Goal: Task Accomplishment & Management: Use online tool/utility

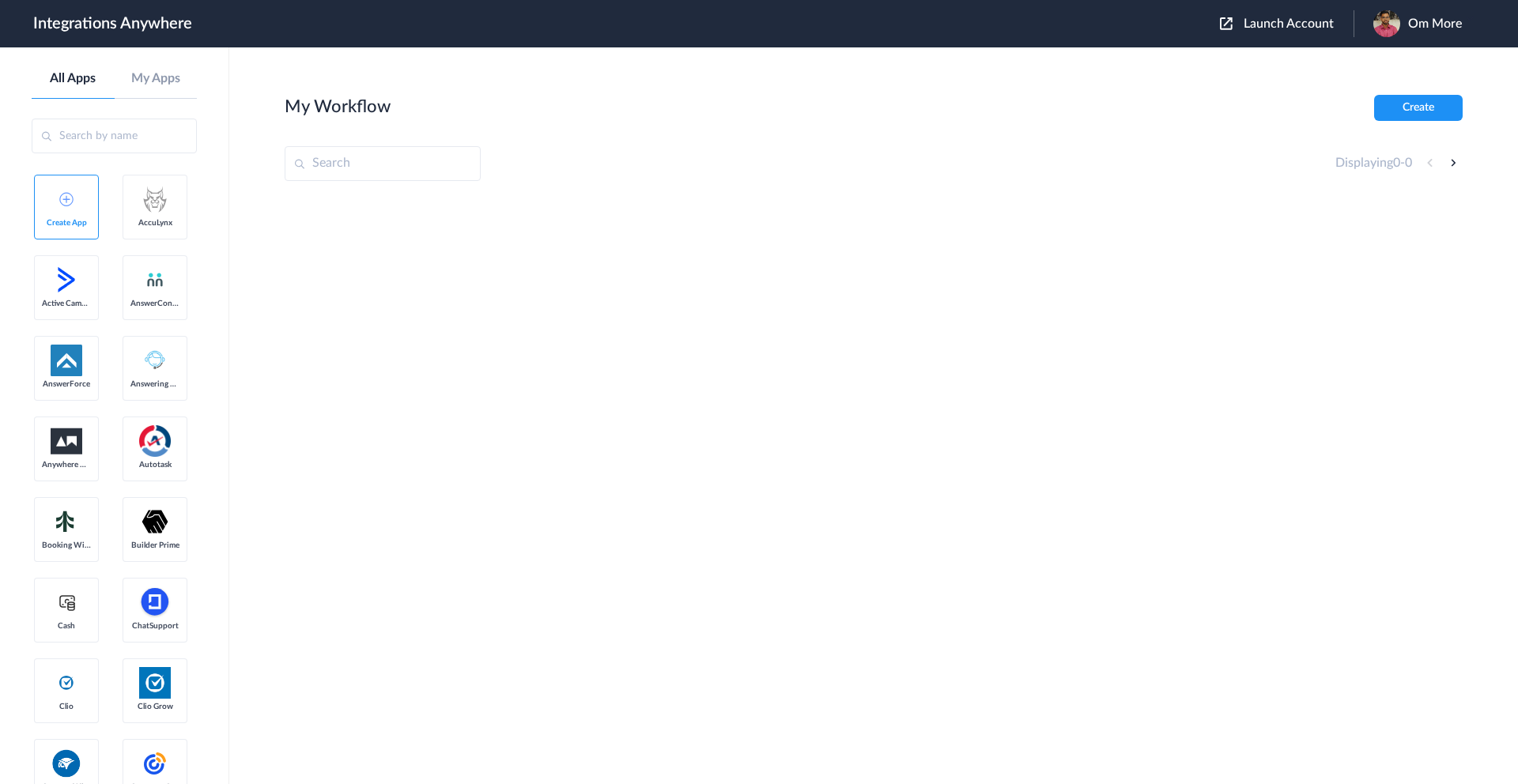
click at [1279, 23] on span "Launch Account" at bounding box center [1288, 23] width 90 height 13
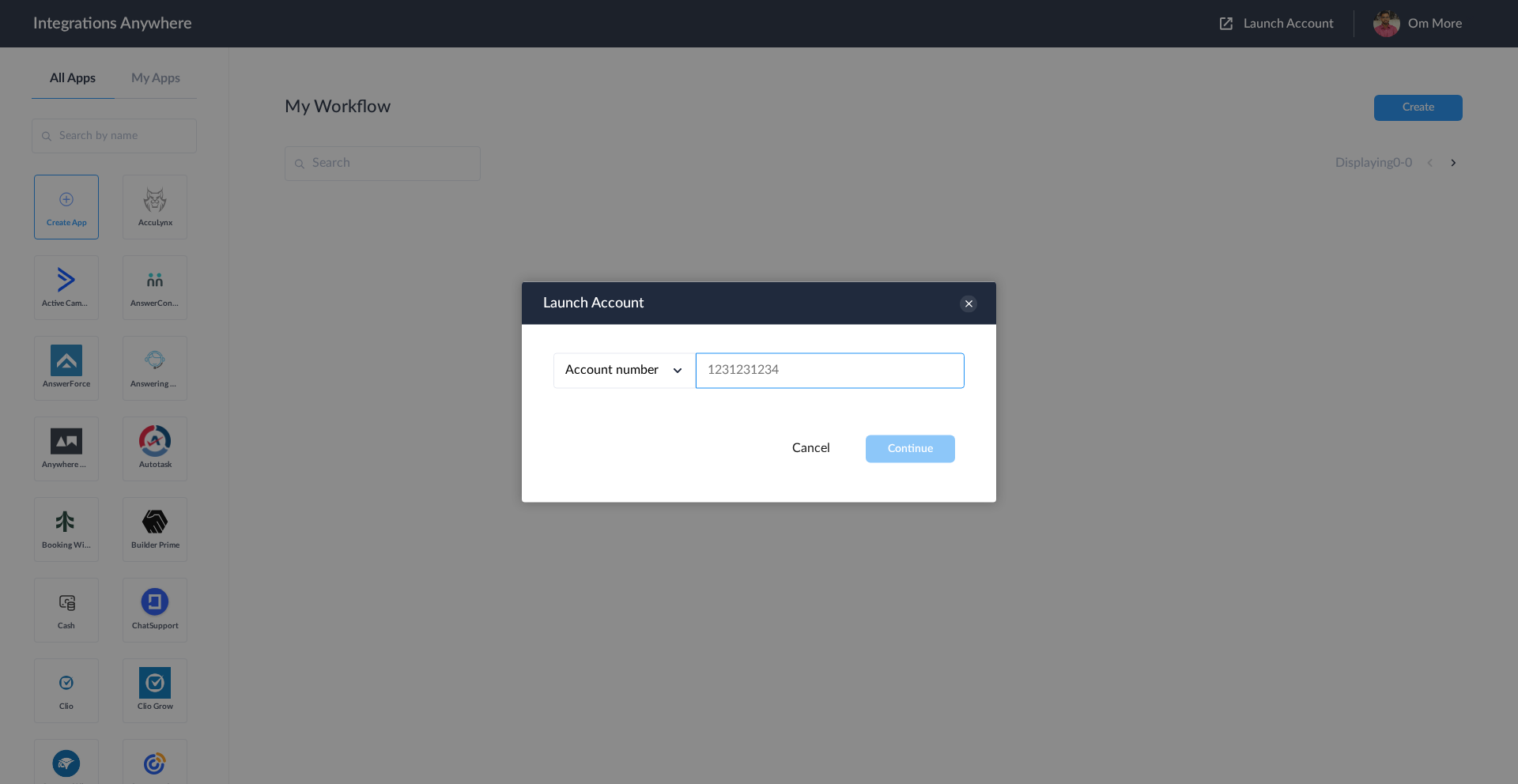
click at [751, 379] on input "text" at bounding box center [829, 370] width 268 height 35
paste input "2523167229"
type input "2523167229"
click at [917, 454] on button "Continue" at bounding box center [910, 449] width 89 height 28
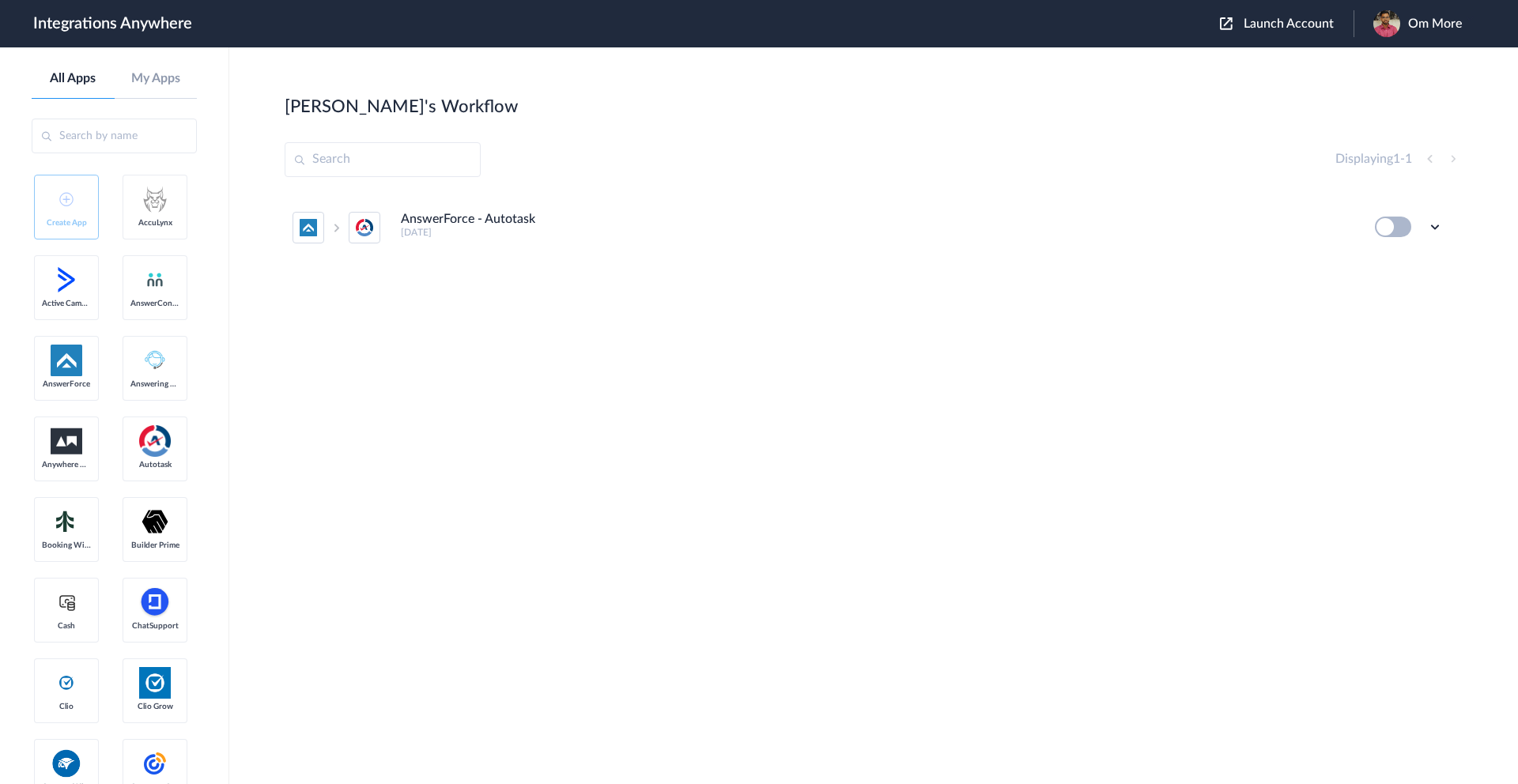
click at [445, 227] on h4 "AnswerForce - Autotask" at bounding box center [468, 219] width 135 height 15
click at [361, 230] on img at bounding box center [364, 227] width 17 height 17
click at [1438, 224] on icon at bounding box center [1434, 226] width 15 height 15
click at [1369, 258] on link "Edit" at bounding box center [1371, 263] width 38 height 11
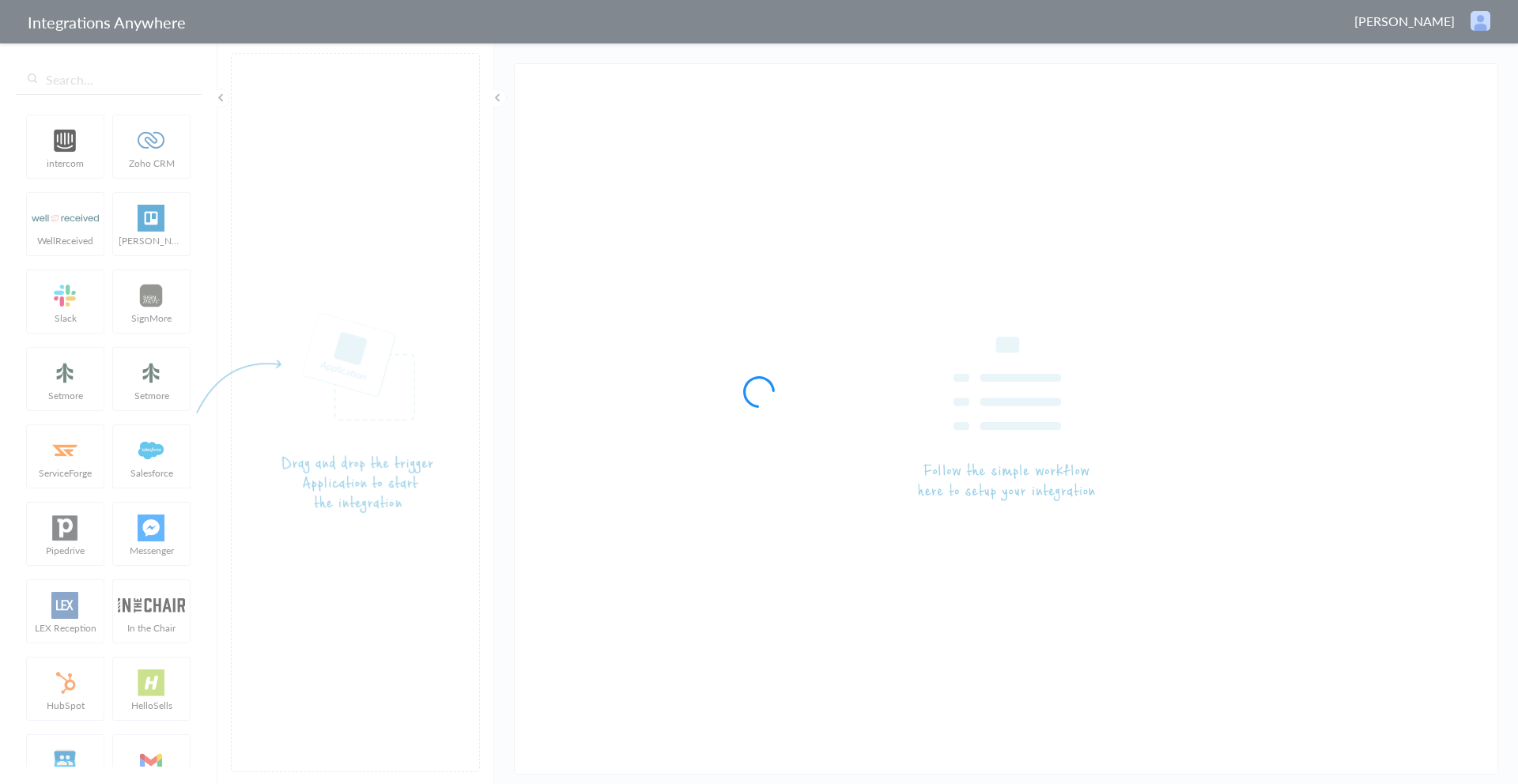
type input "AnswerForce - Autotask"
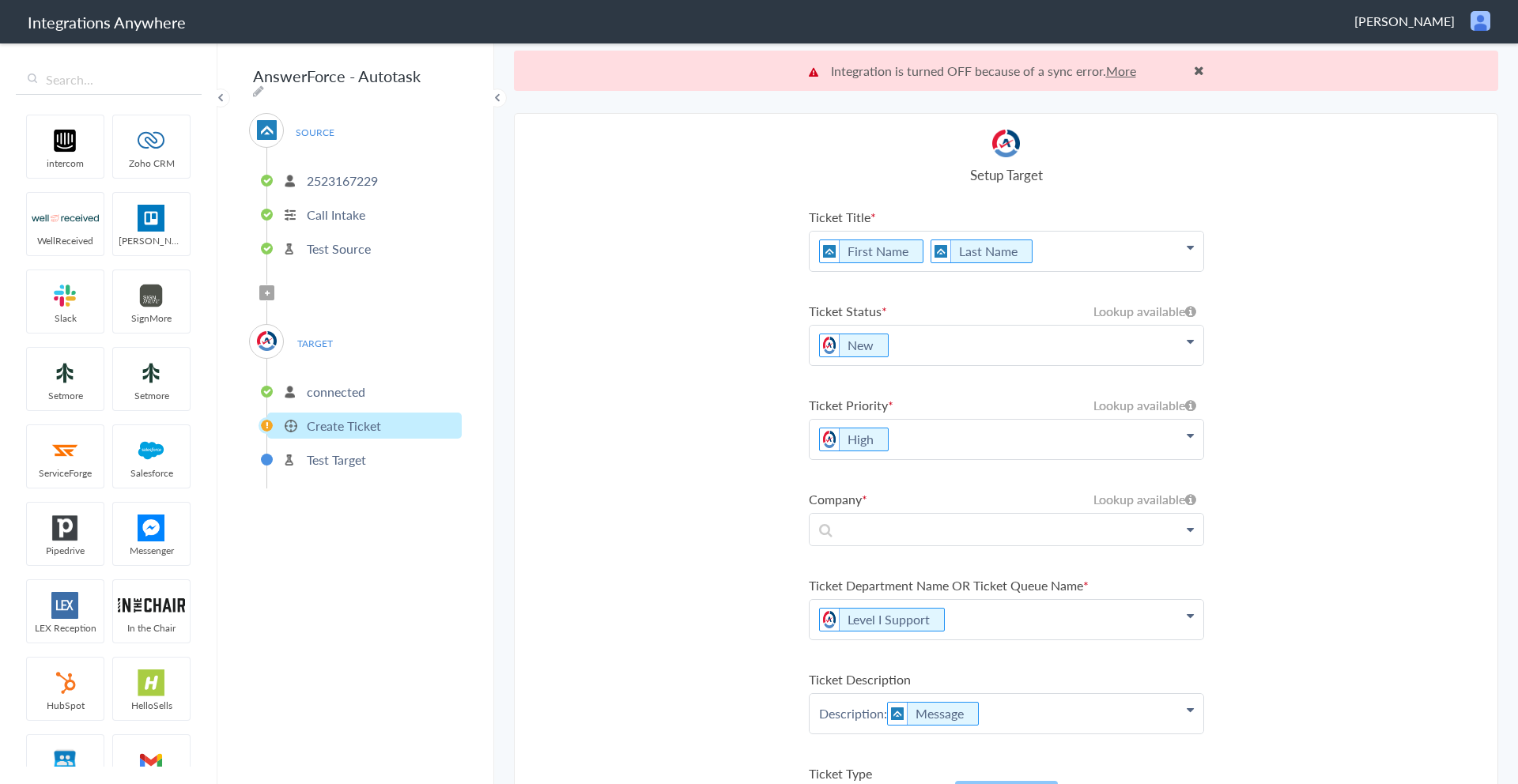
scroll to position [1, 0]
click at [977, 350] on p "New" at bounding box center [1007, 345] width 394 height 40
click at [1155, 389] on link "Autotask" at bounding box center [1007, 394] width 394 height 34
click at [325, 451] on p "Test Target" at bounding box center [336, 460] width 60 height 18
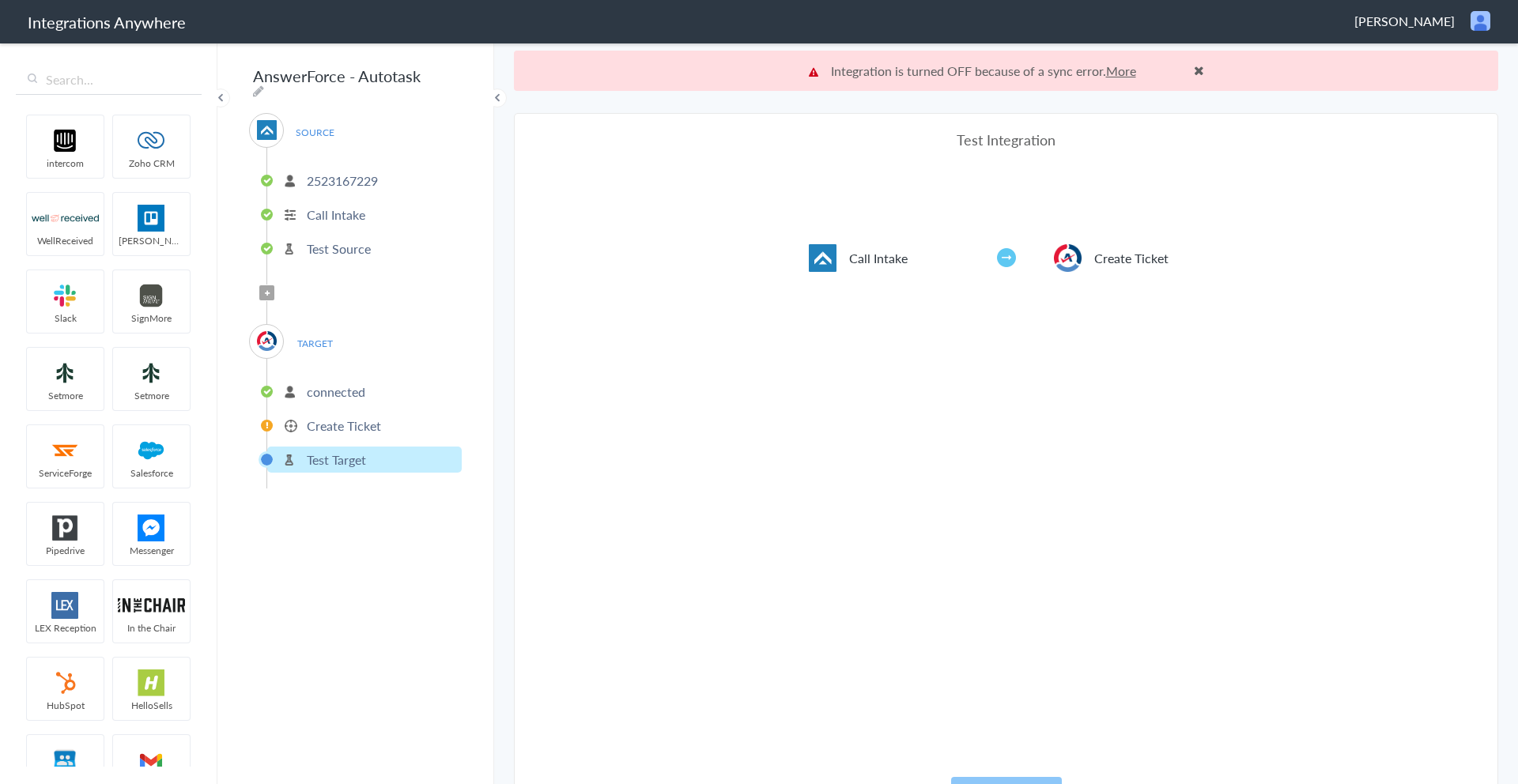
click at [322, 416] on p "Create Ticket" at bounding box center [343, 425] width 74 height 18
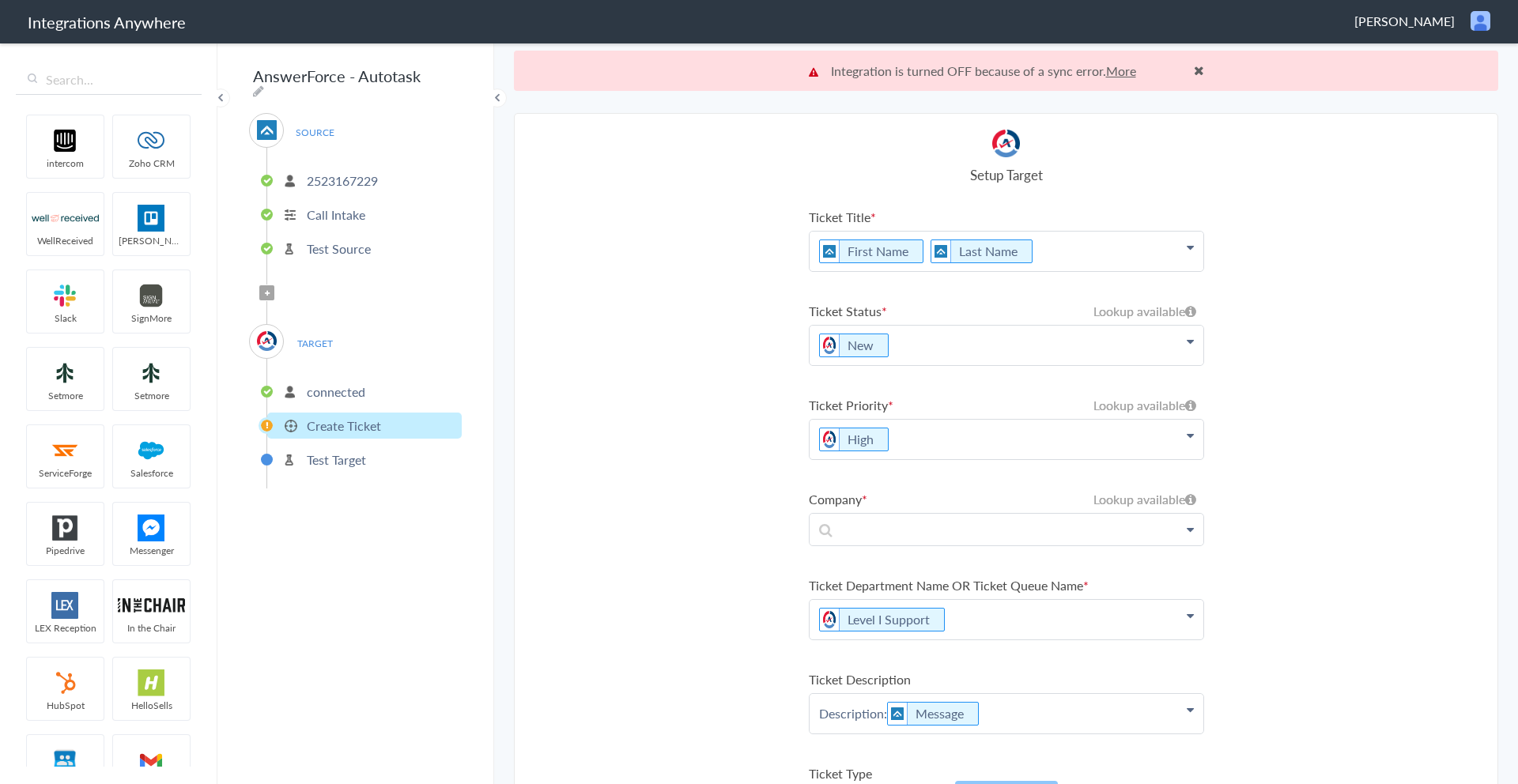
click at [317, 388] on p "connected" at bounding box center [335, 391] width 59 height 18
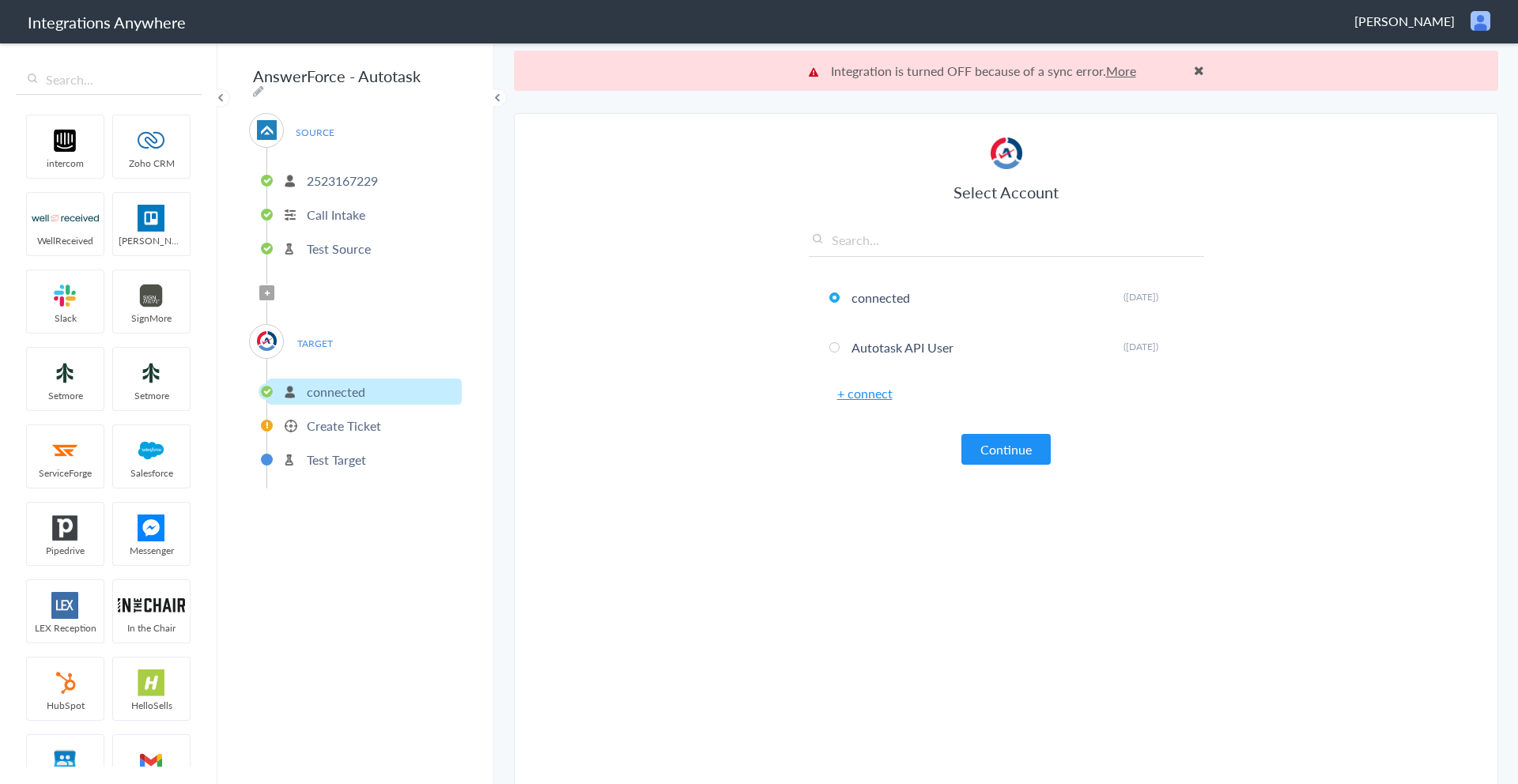
click at [314, 416] on p "Create Ticket" at bounding box center [343, 425] width 74 height 18
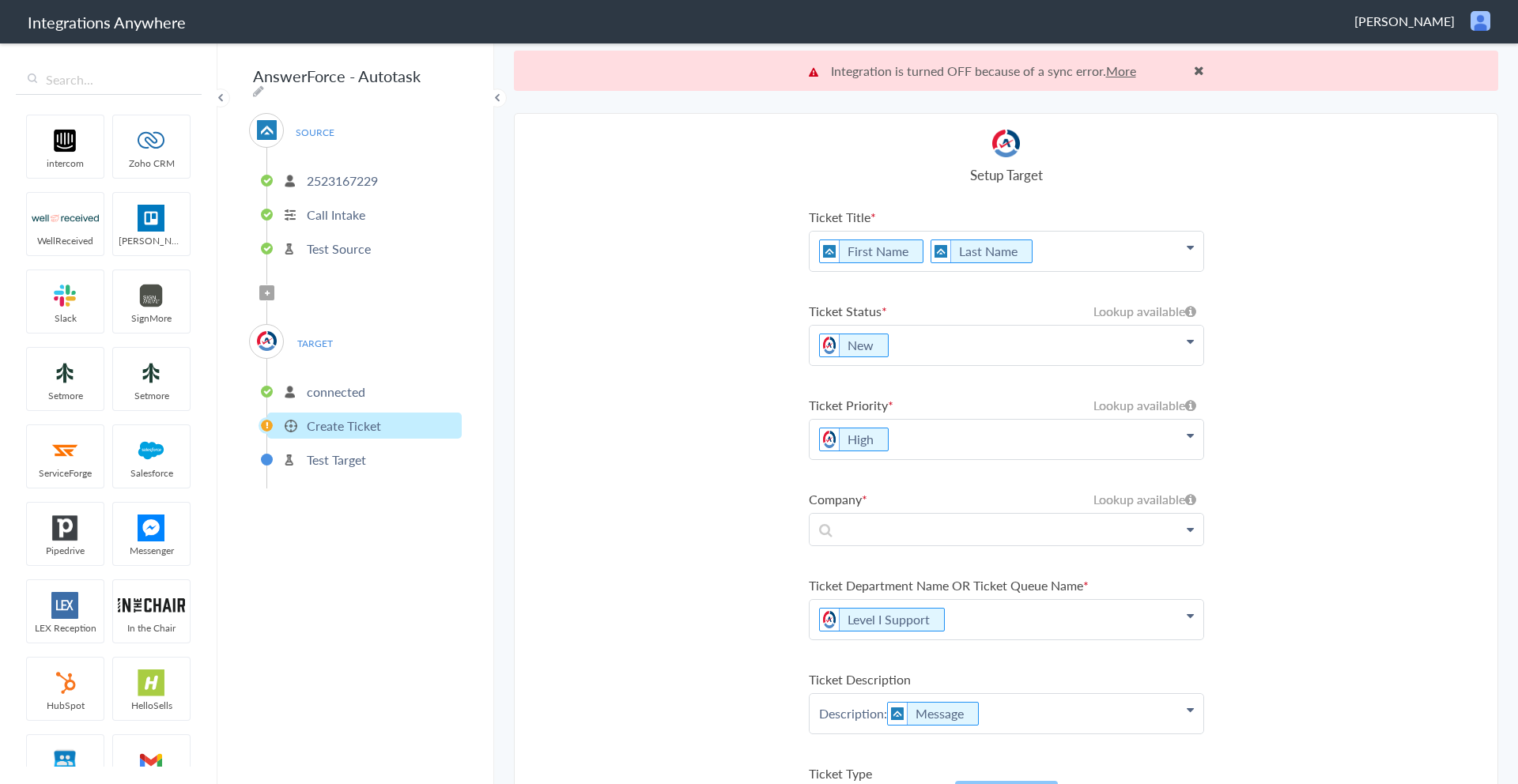
click at [333, 452] on p "Test Target" at bounding box center [336, 460] width 60 height 18
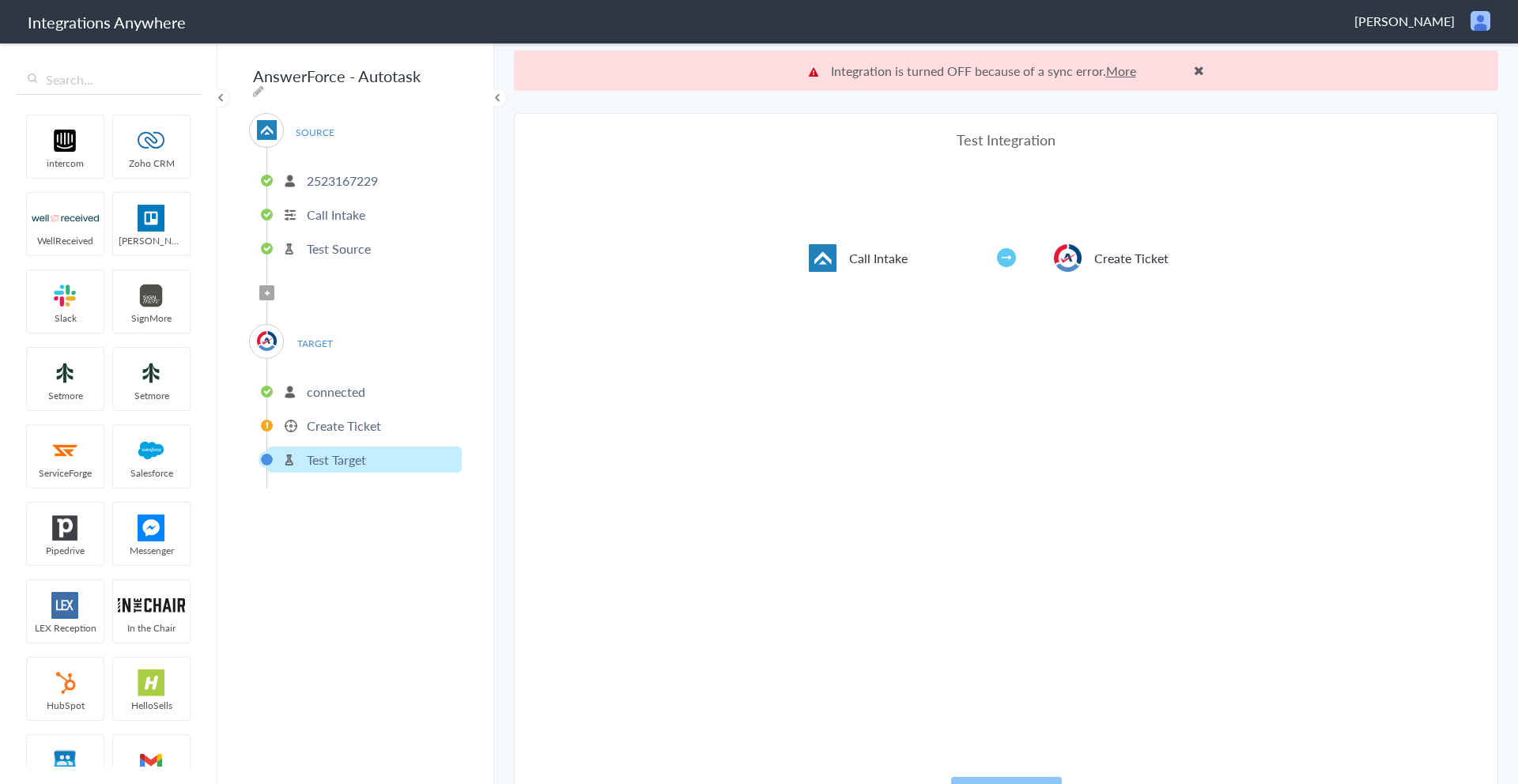
click at [328, 430] on li "Create Ticket" at bounding box center [364, 425] width 194 height 26
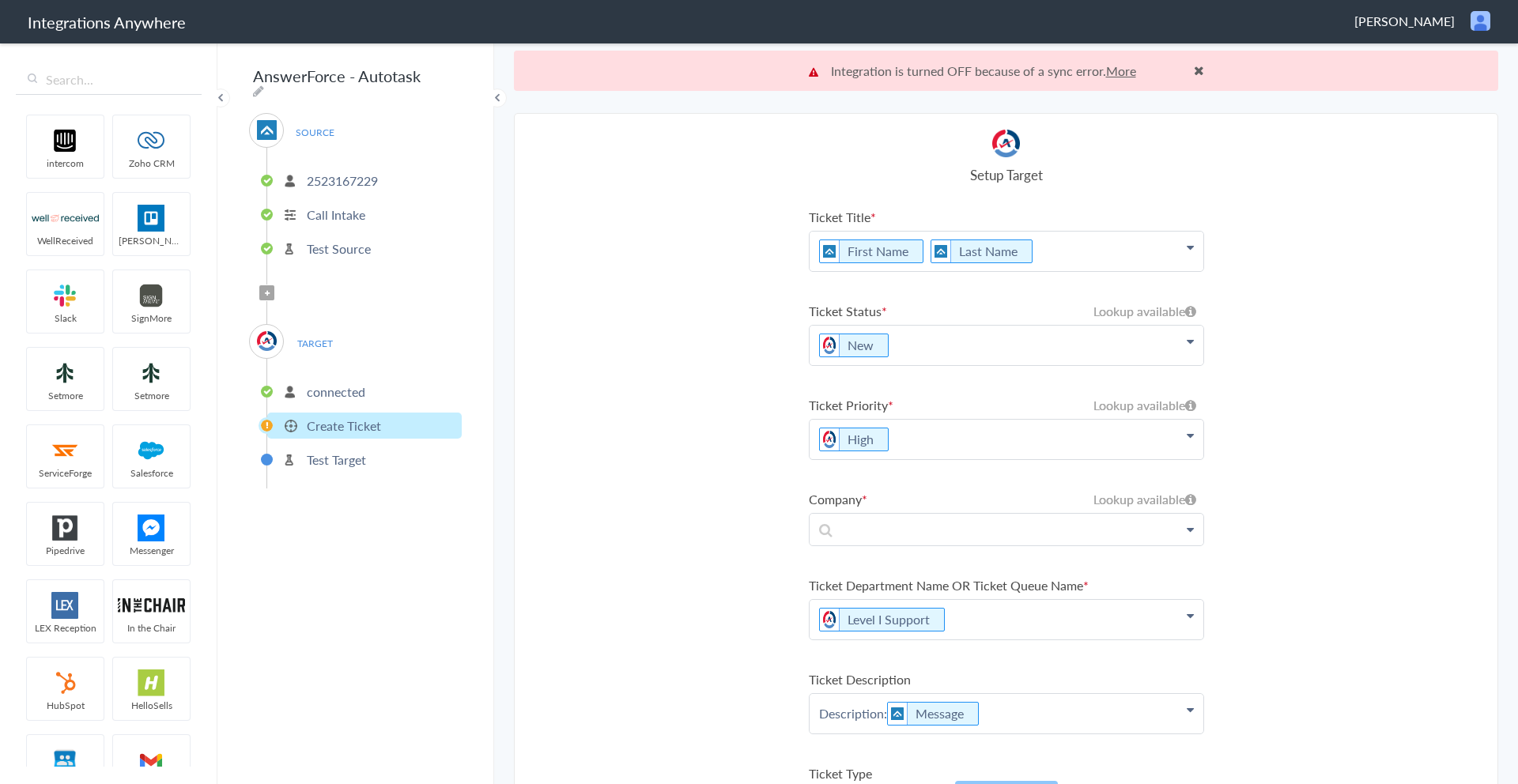
click at [327, 378] on li "connected" at bounding box center [364, 391] width 194 height 26
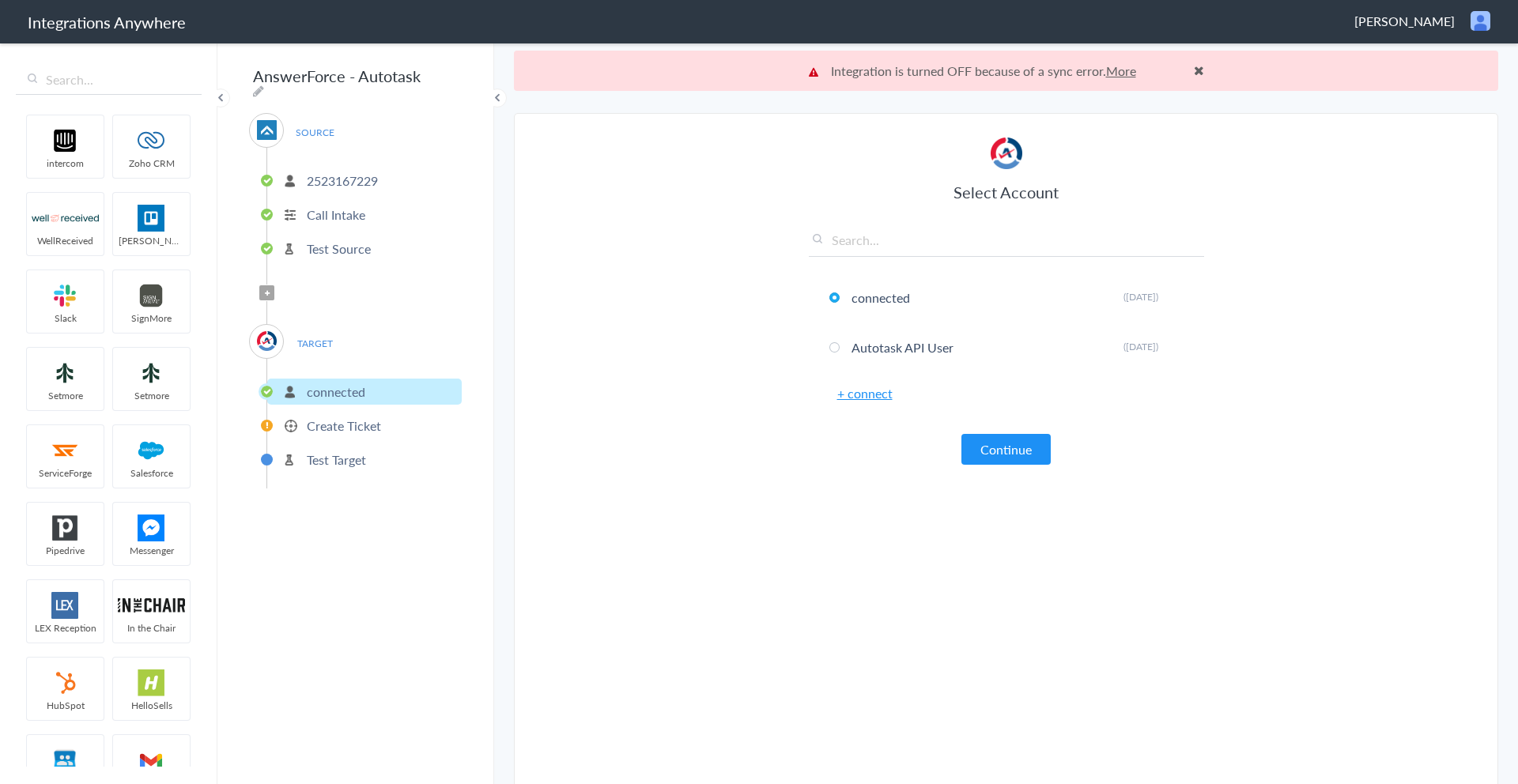
click at [1123, 72] on link "More" at bounding box center [1120, 70] width 30 height 18
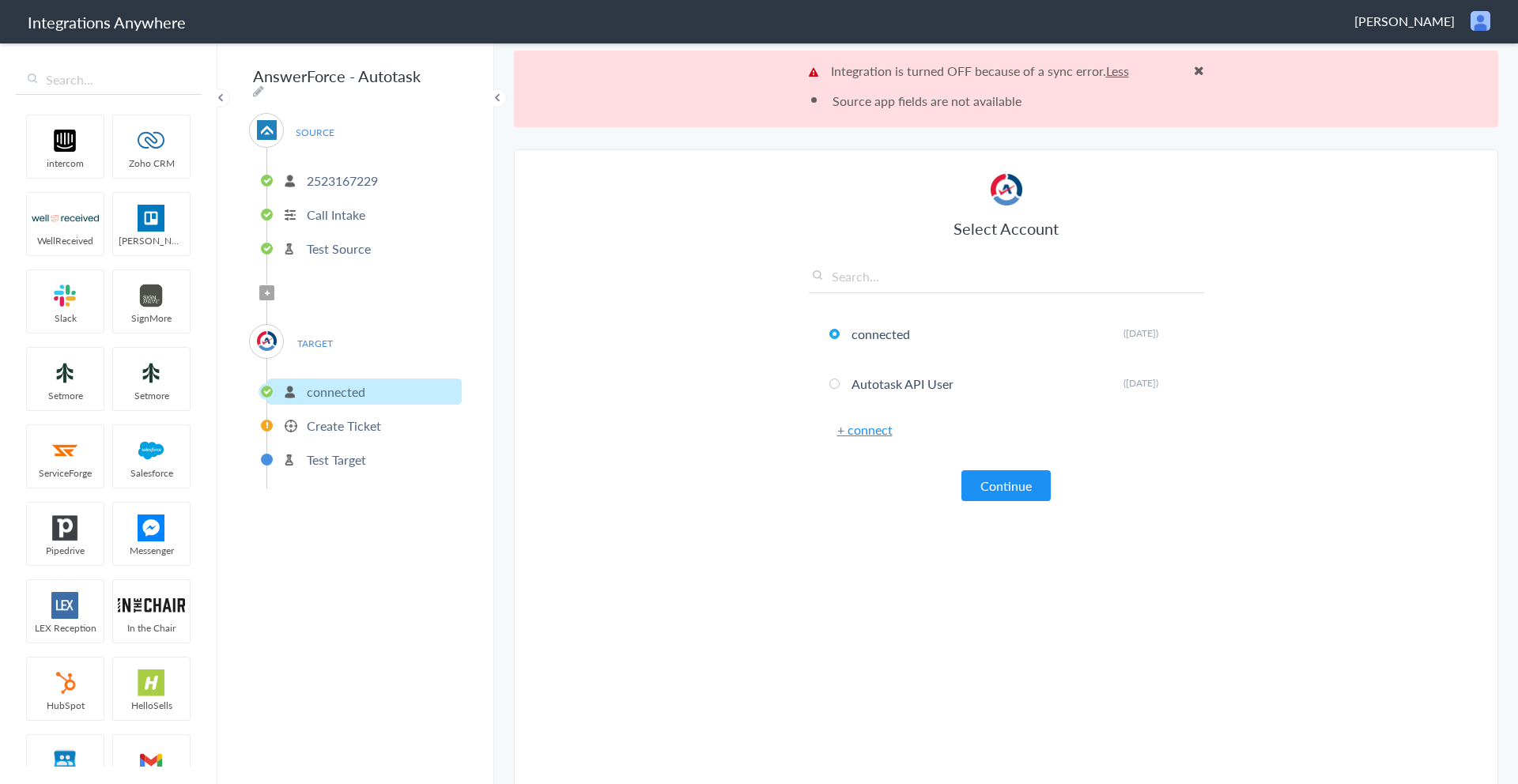
click at [1123, 72] on link "Less" at bounding box center [1117, 70] width 23 height 18
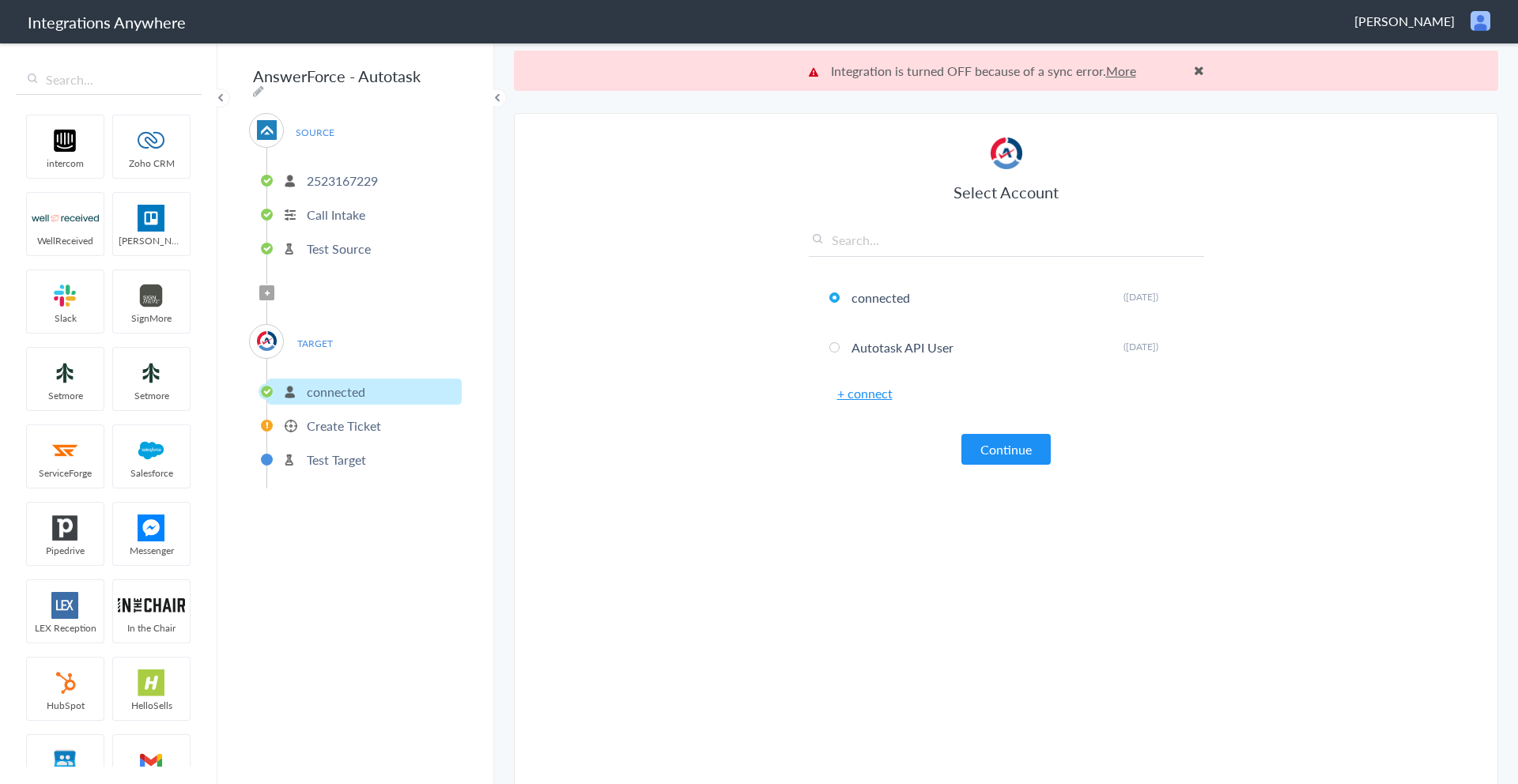
click at [347, 416] on p "Create Ticket" at bounding box center [343, 425] width 74 height 18
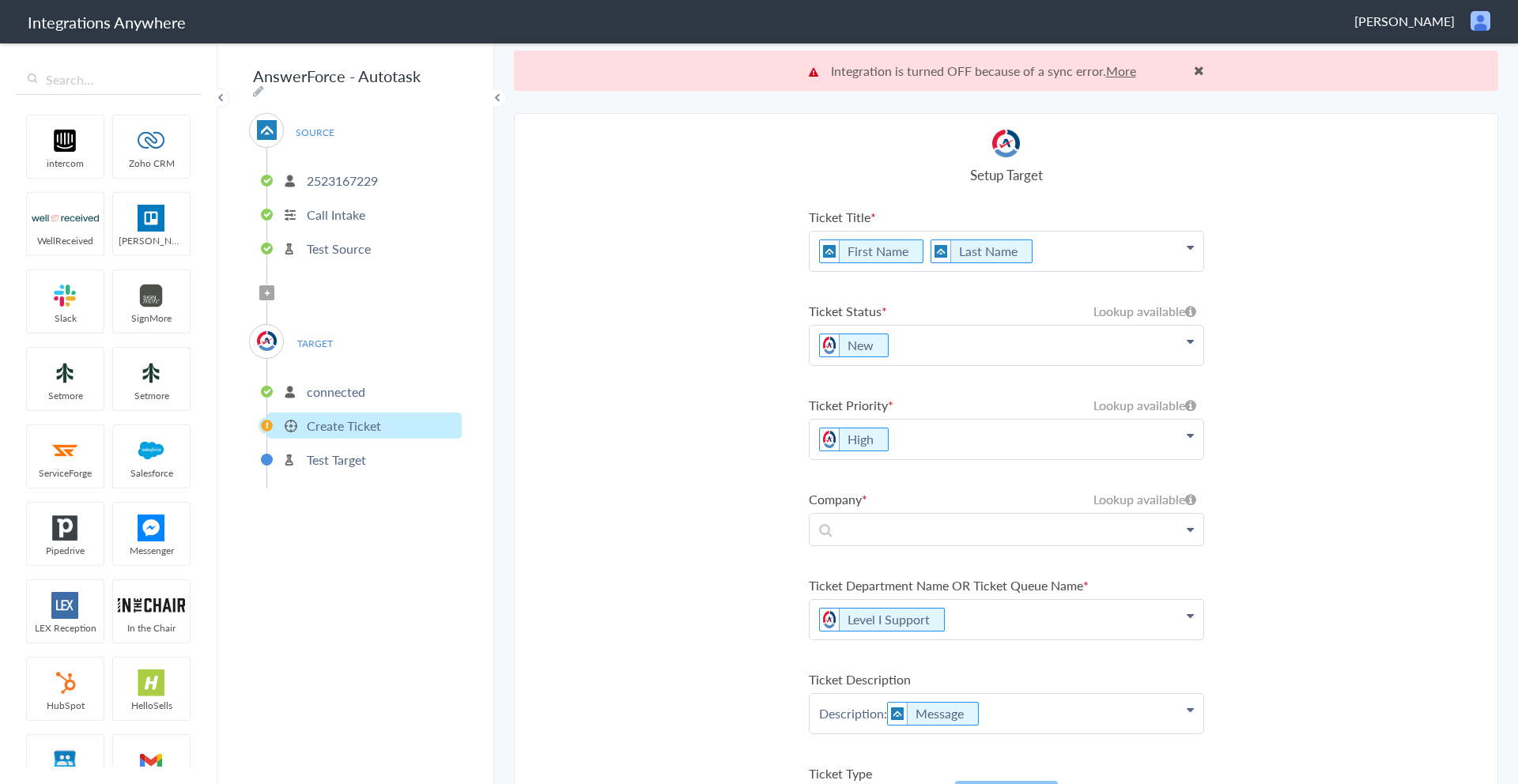
click at [344, 451] on p "Test Target" at bounding box center [336, 460] width 60 height 18
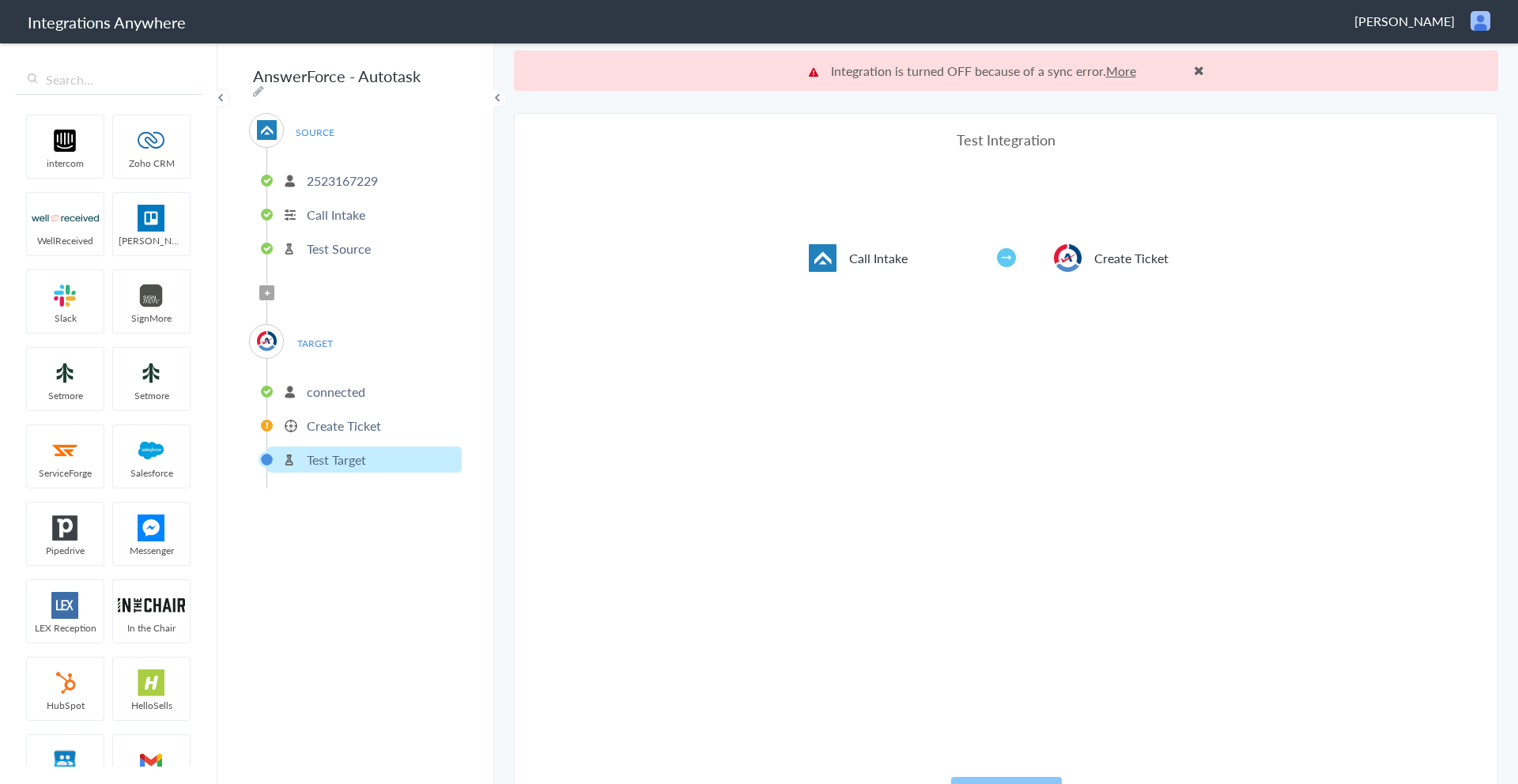
click at [349, 424] on p "Create Ticket" at bounding box center [343, 425] width 74 height 18
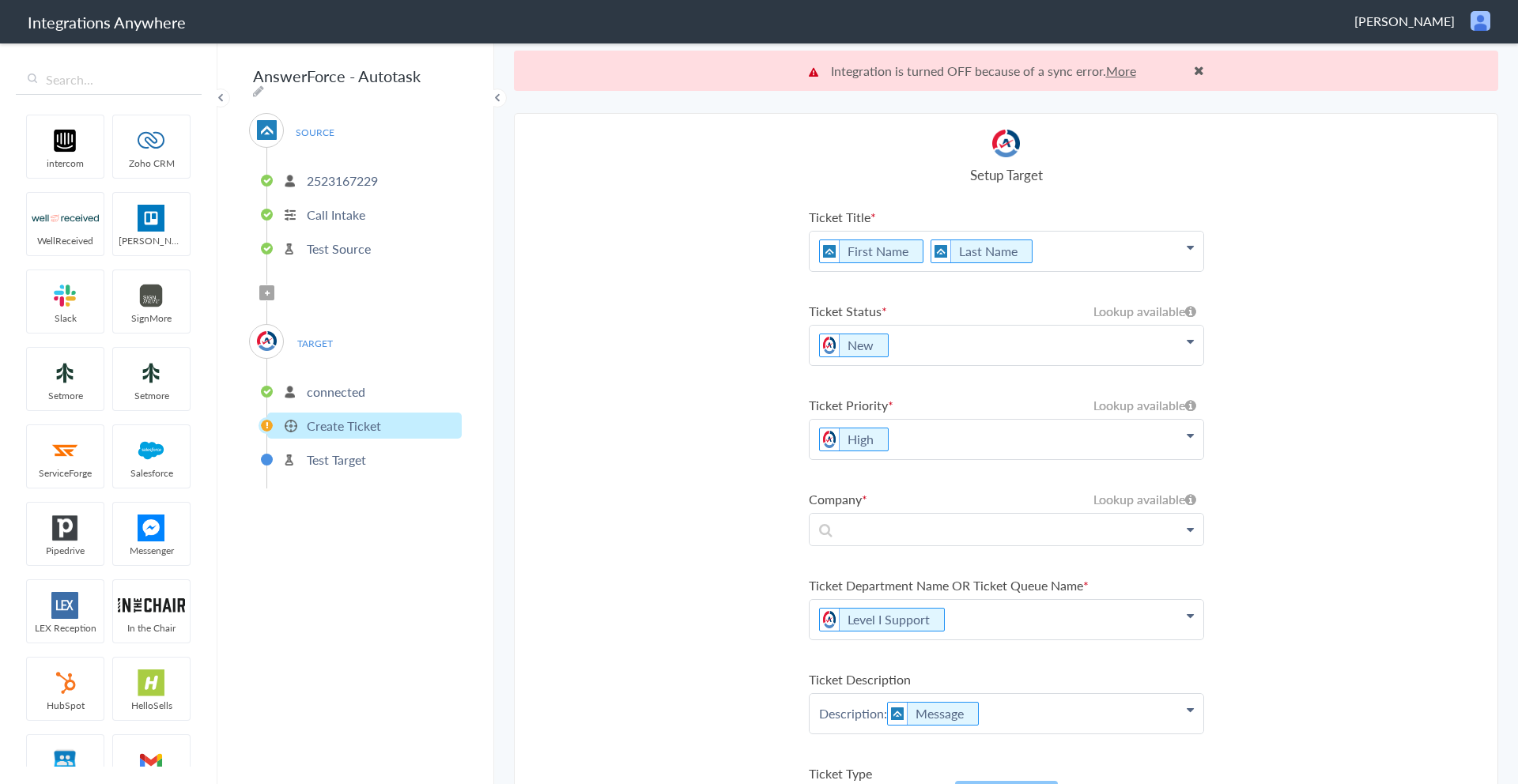
click at [1053, 262] on p "First Name Last Name" at bounding box center [1007, 251] width 394 height 40
click at [1352, 351] on section "Select Account 2523167229 Rename Delete (3 months ago) + connect Continue Setup…" at bounding box center [1006, 468] width 984 height 711
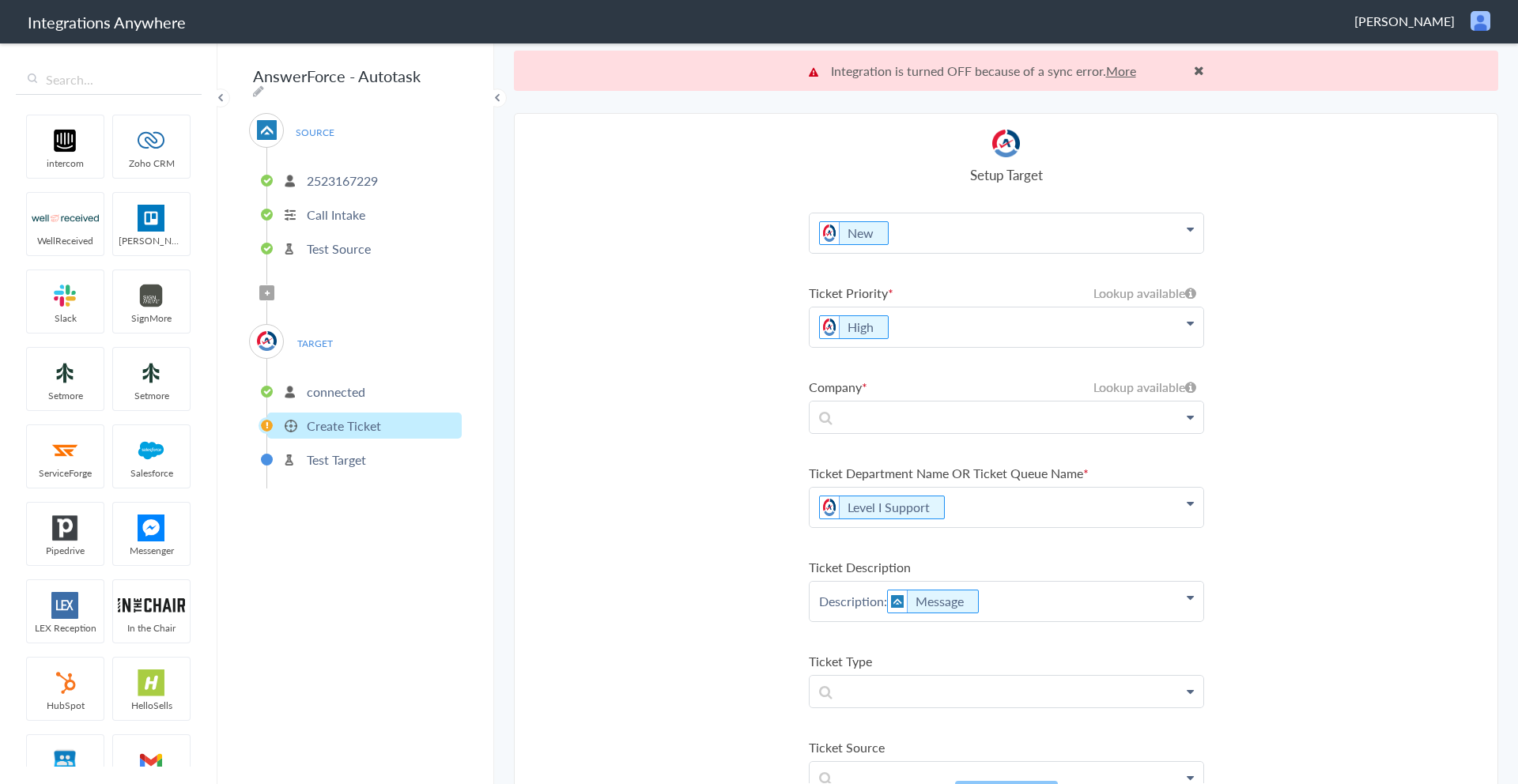
scroll to position [120, 0]
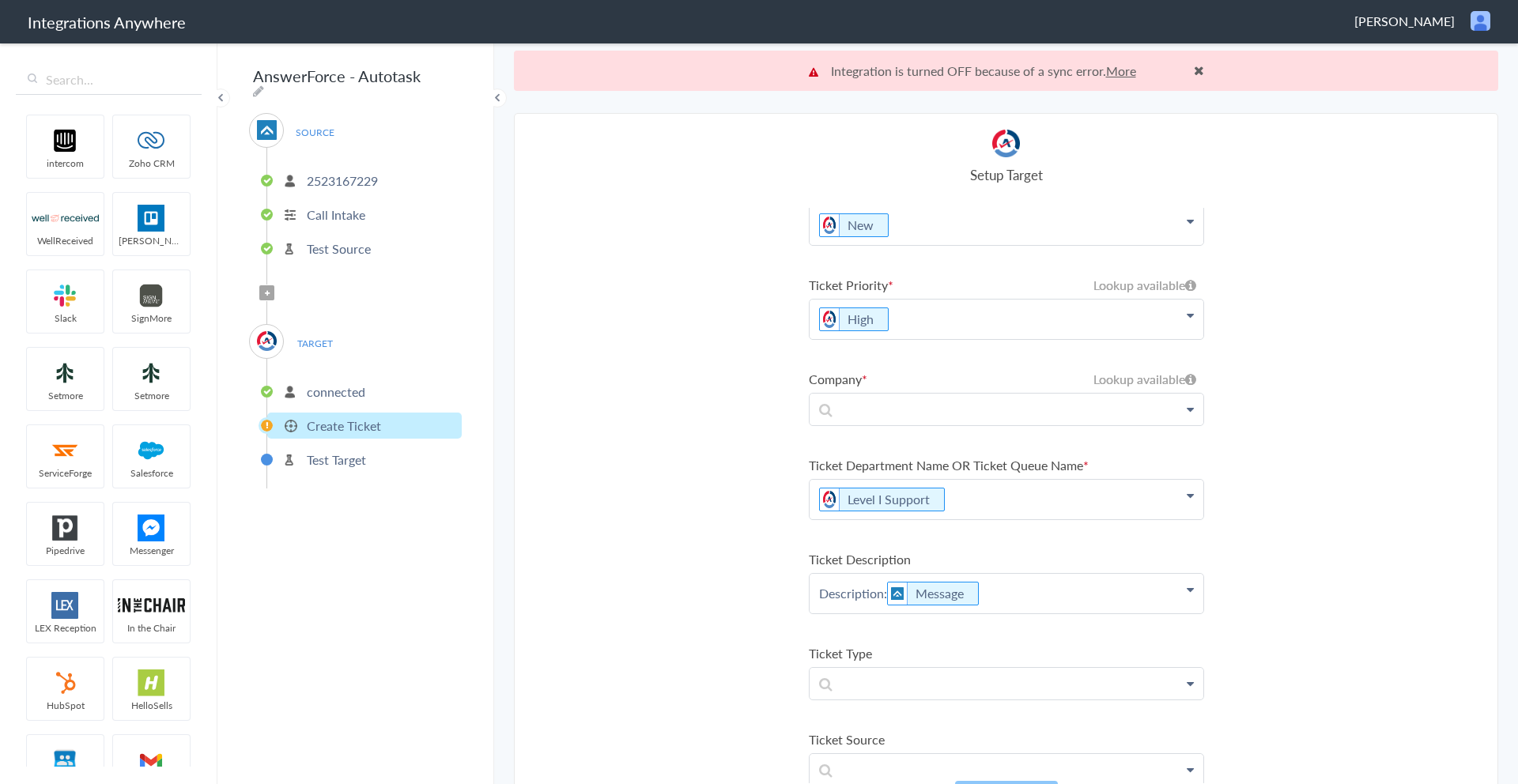
click at [993, 583] on p "Description: Message" at bounding box center [1007, 593] width 394 height 40
click at [1381, 629] on section "Select Account 2523167229 Rename Delete (3 months ago) + connect Continue Setup…" at bounding box center [1006, 468] width 984 height 711
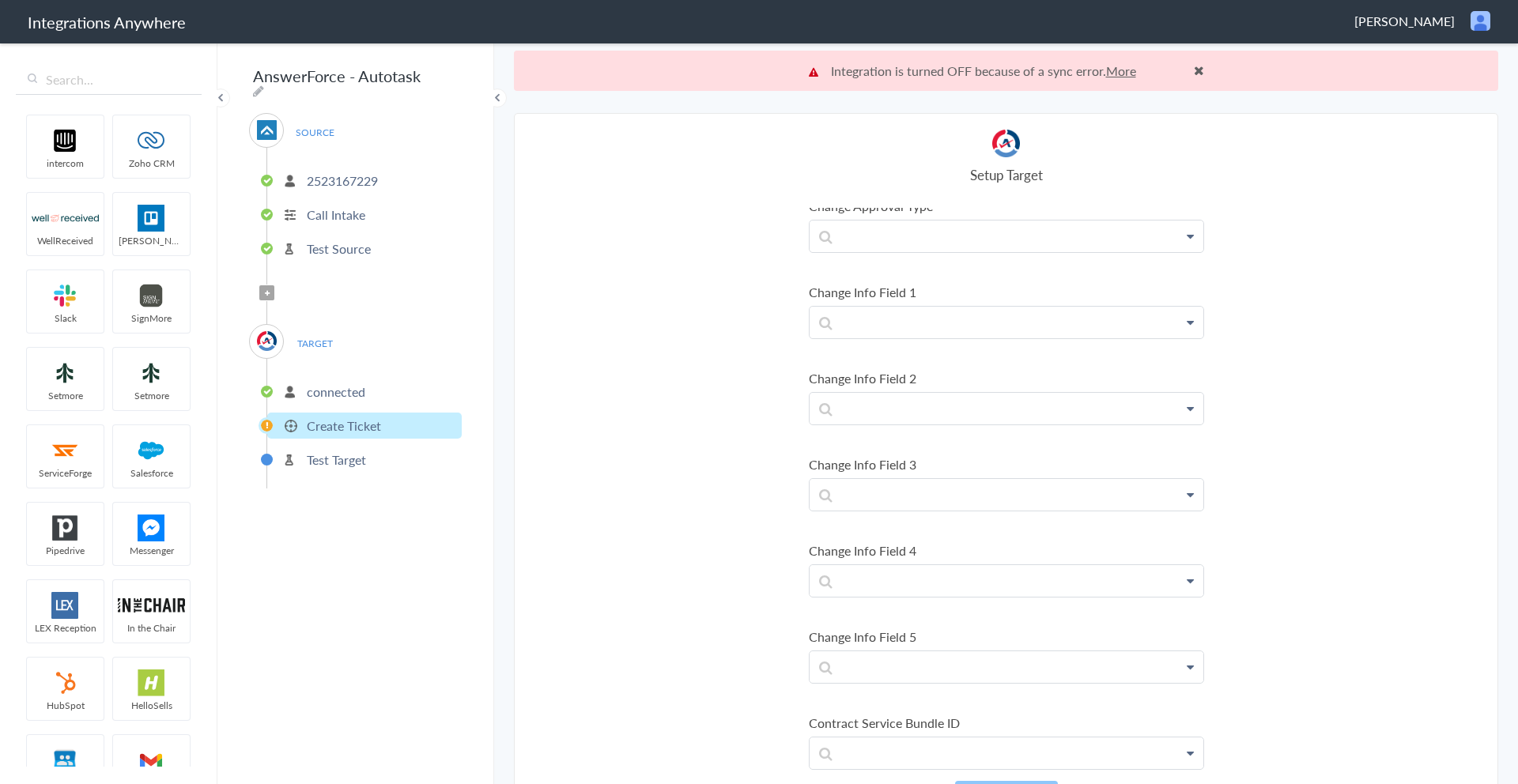
scroll to position [0, 0]
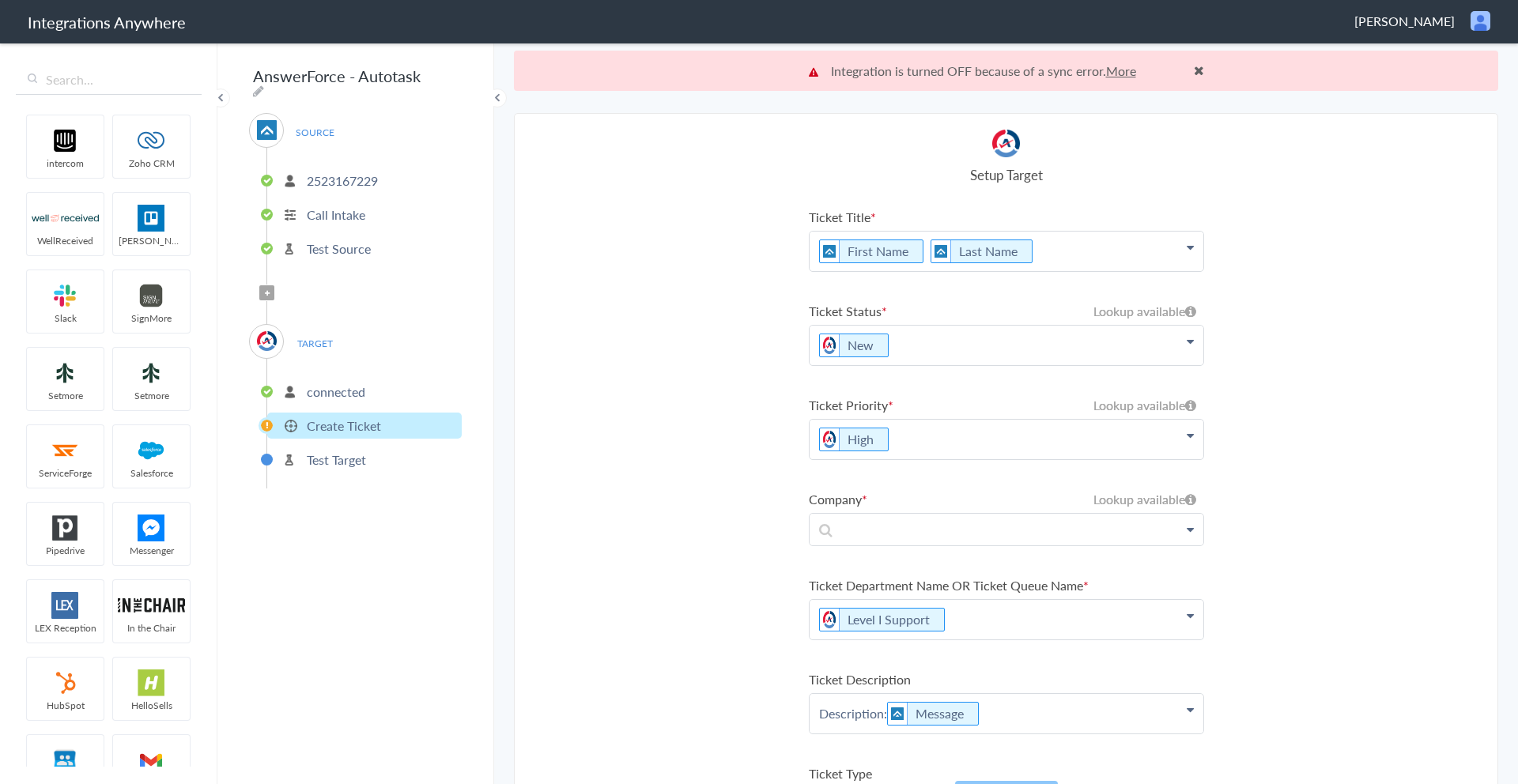
click at [303, 178] on li "2523167229" at bounding box center [364, 180] width 194 height 26
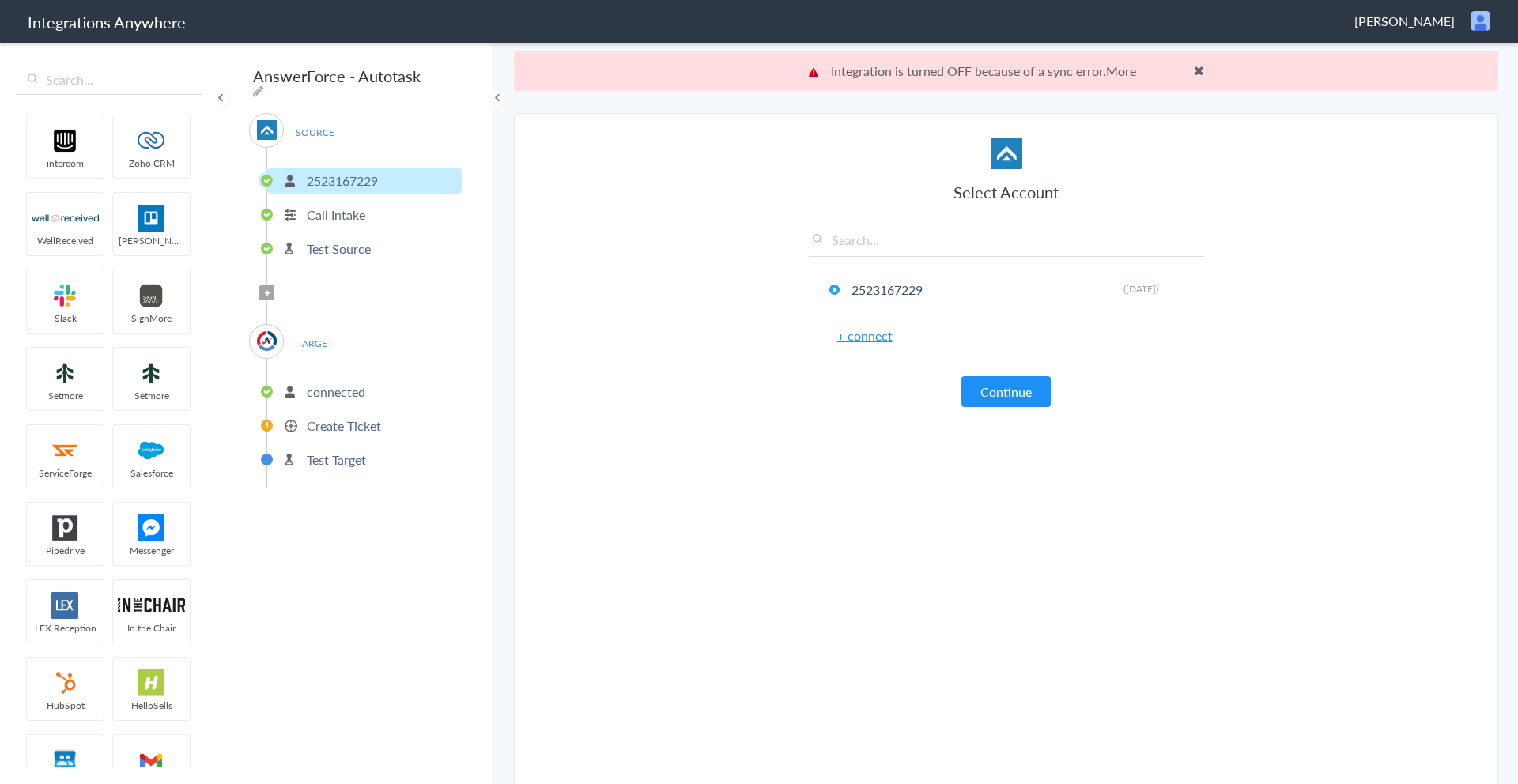
click at [306, 208] on p "Call Intake" at bounding box center [335, 214] width 59 height 18
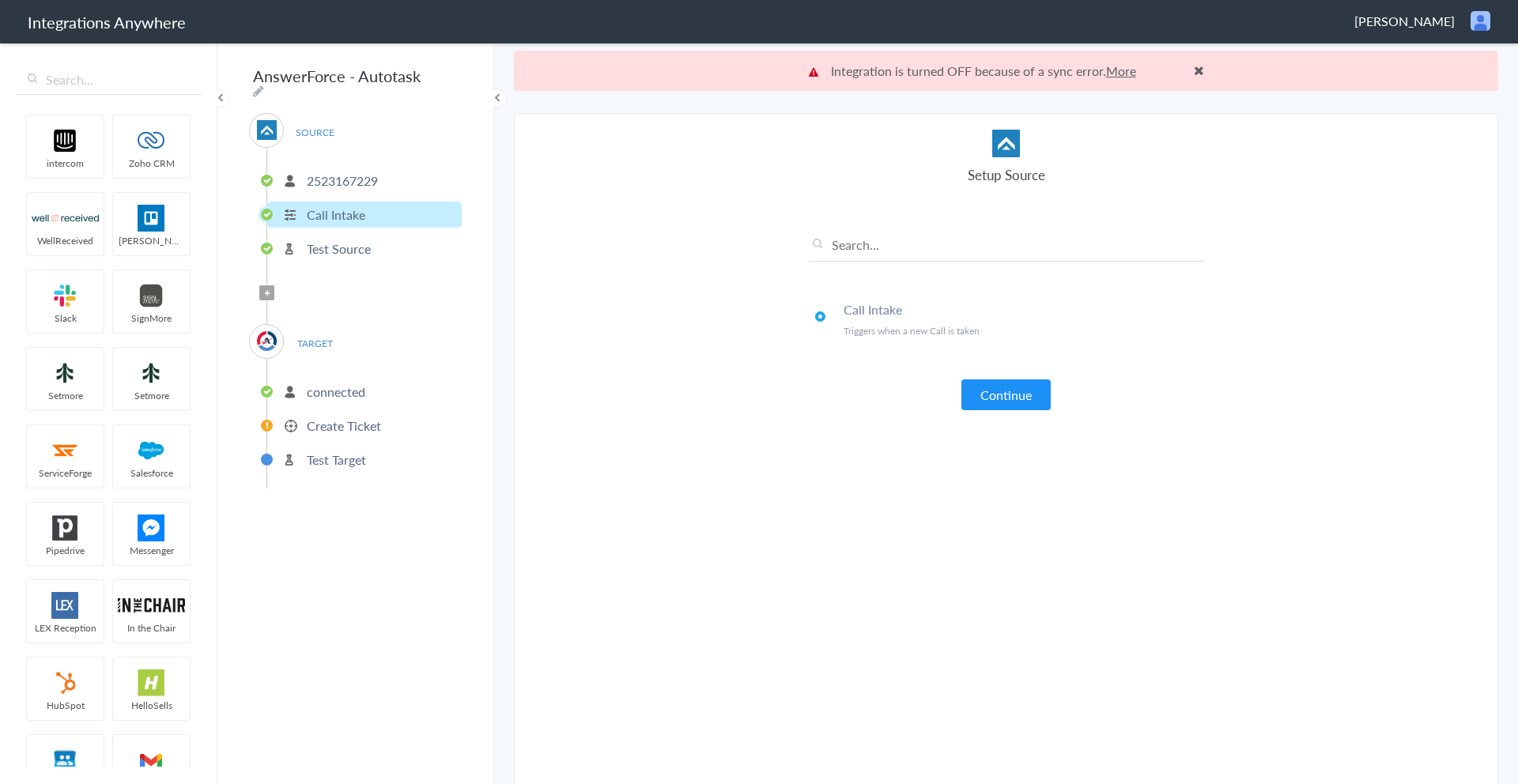
click at [313, 256] on ul "2523167229 Call Intake Test Source" at bounding box center [364, 212] width 195 height 129
click at [330, 247] on p "Test Source" at bounding box center [338, 248] width 64 height 18
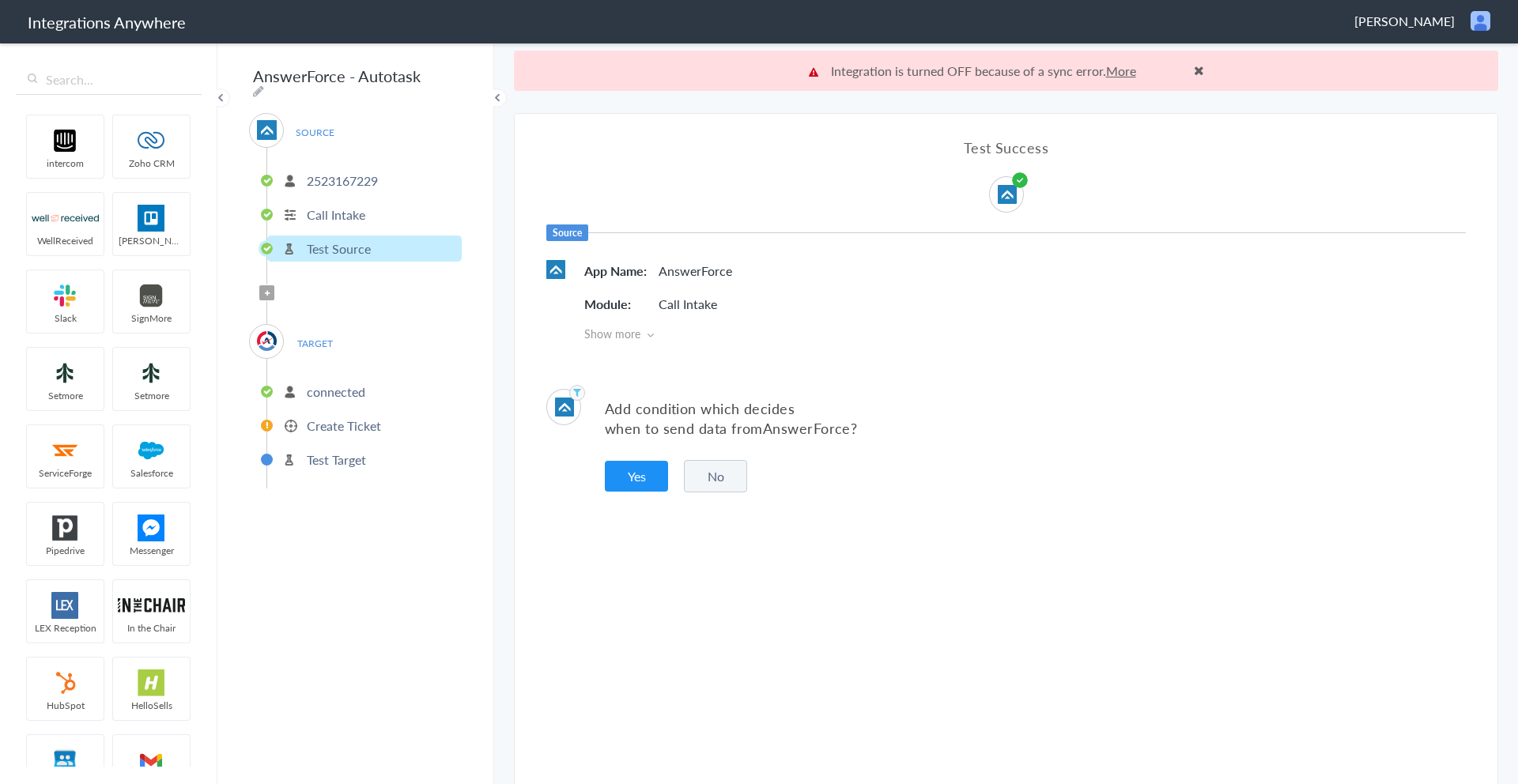
click at [305, 388] on li "connected" at bounding box center [364, 391] width 194 height 26
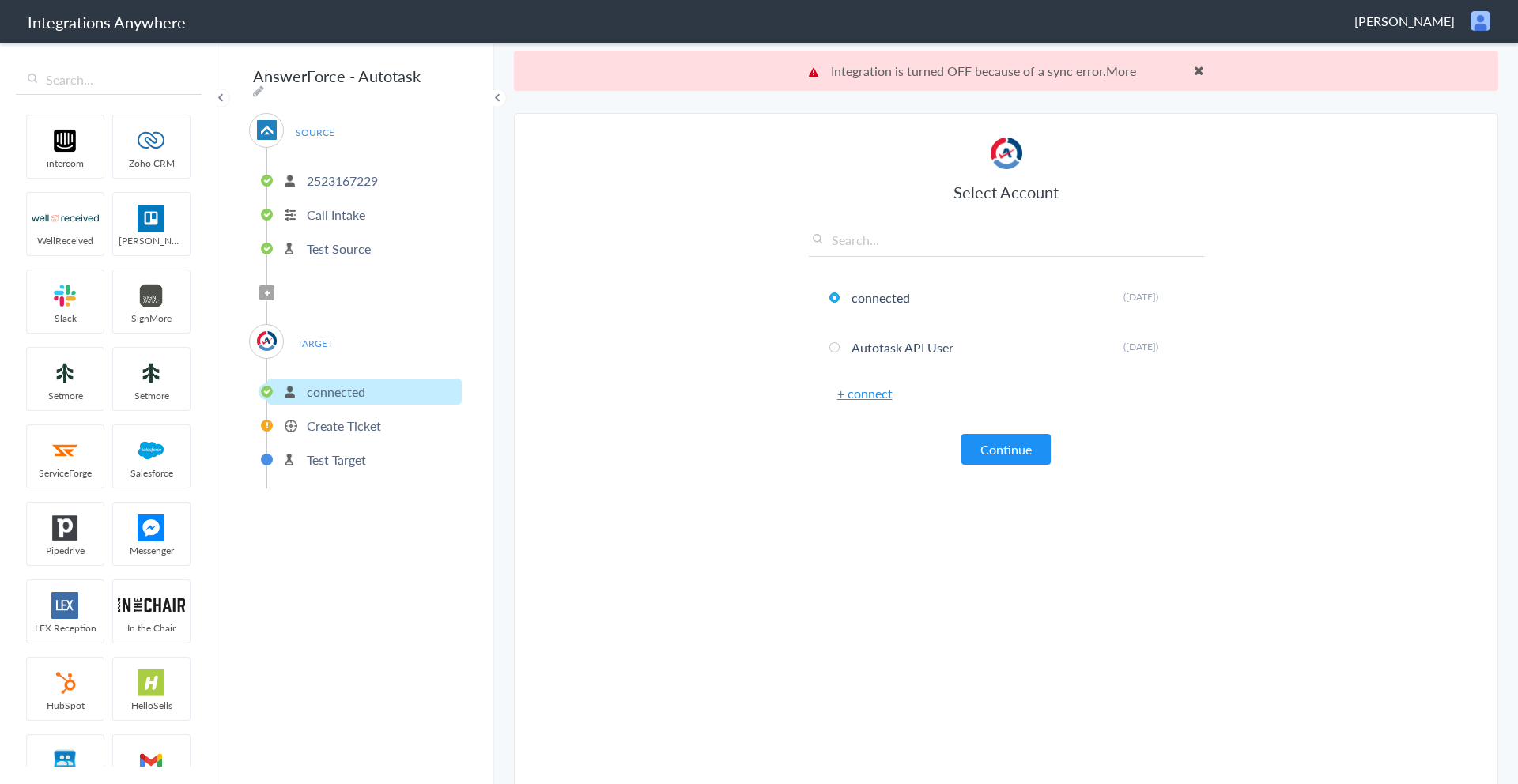
click at [341, 421] on p "Create Ticket" at bounding box center [343, 425] width 74 height 18
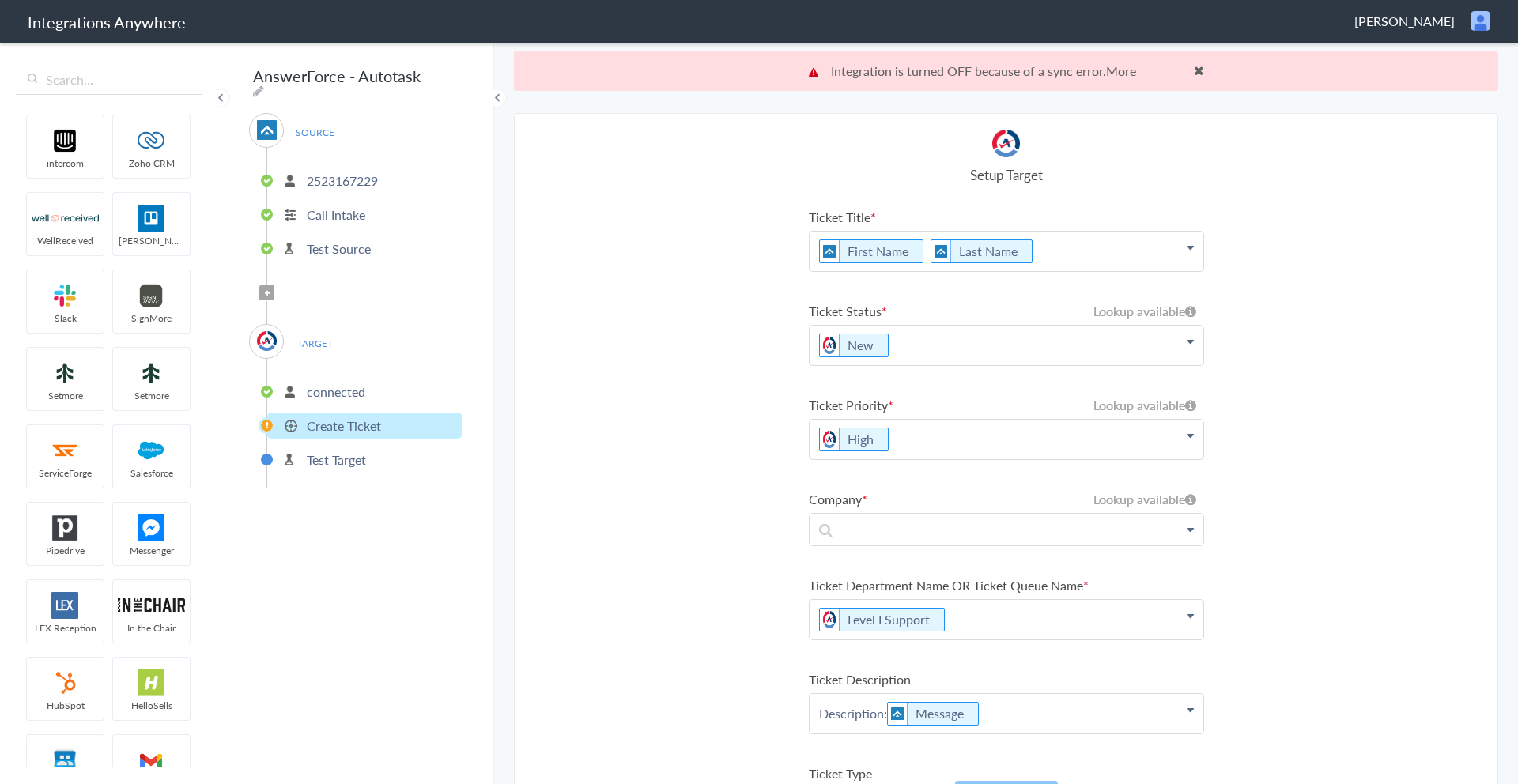
click at [347, 398] on ul "connected Create Ticket Test Target" at bounding box center [364, 423] width 195 height 129
click at [363, 387] on p "connected" at bounding box center [335, 391] width 59 height 18
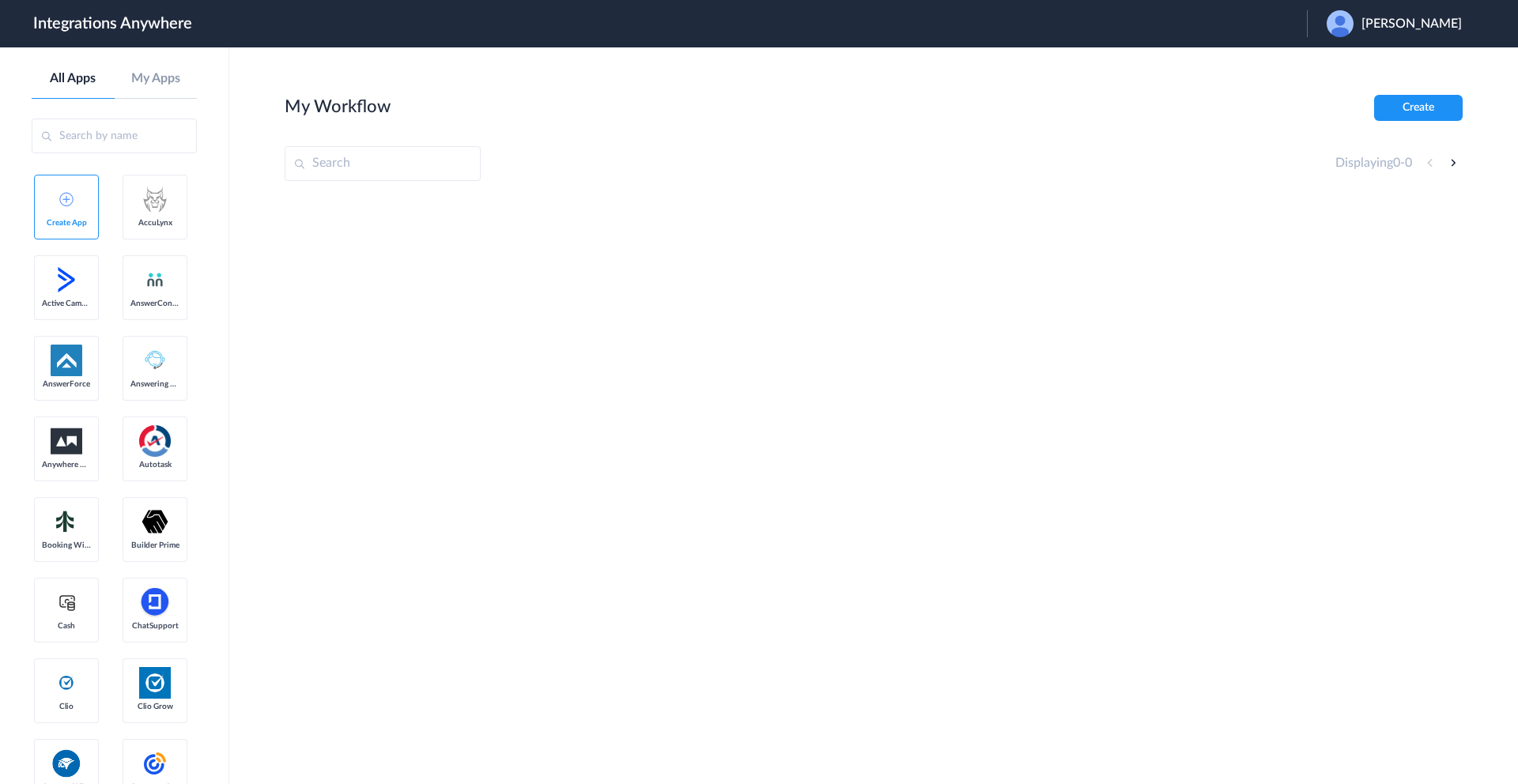
click at [1346, 28] on img at bounding box center [1340, 23] width 27 height 27
click at [1335, 65] on link "Logout" at bounding box center [1335, 64] width 33 height 11
click at [1270, 17] on span "Launch Account" at bounding box center [1288, 23] width 90 height 13
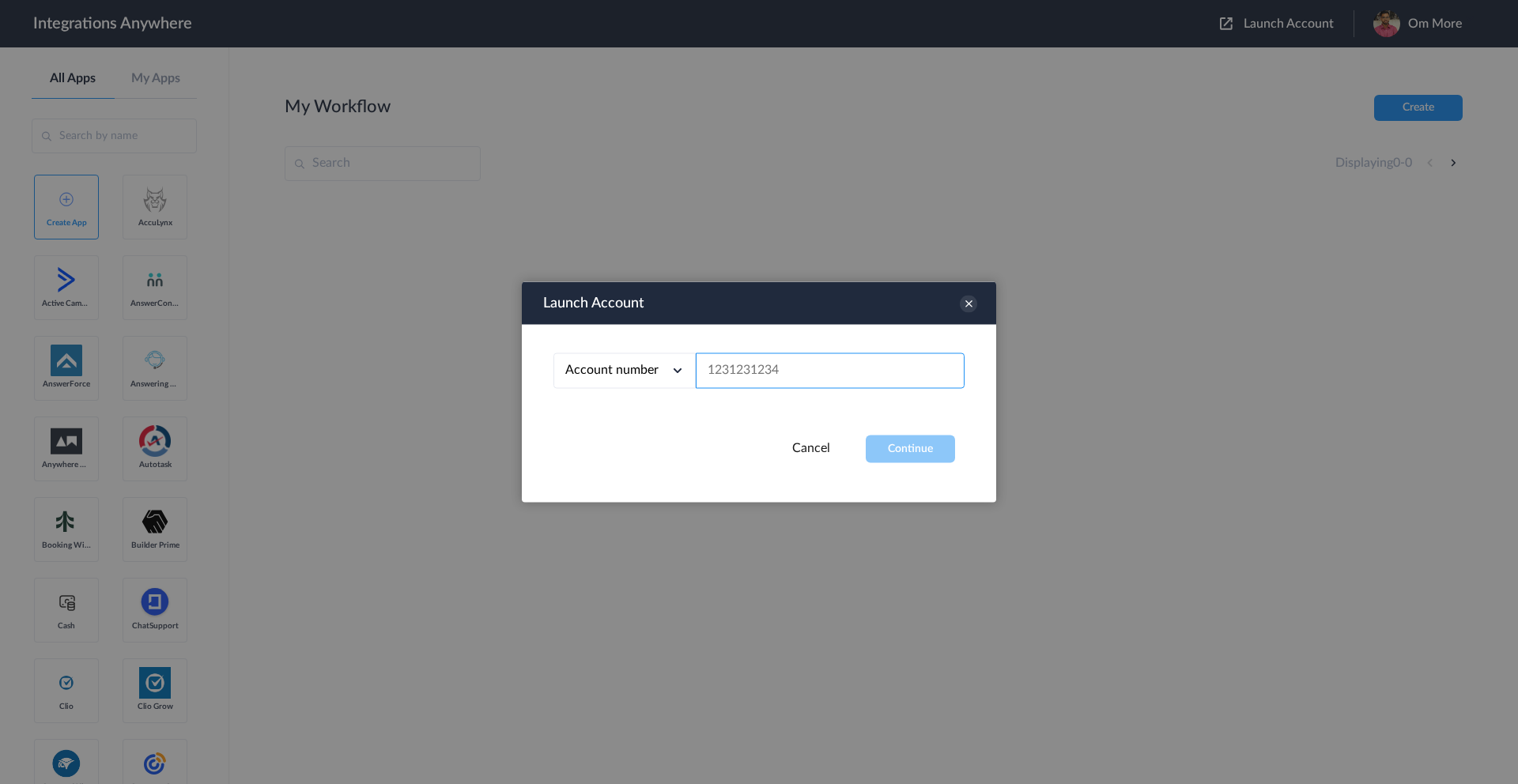
click at [782, 363] on input "text" at bounding box center [829, 370] width 268 height 35
paste input "8448558234"
type input "8448558234"
click at [894, 449] on button "Continue" at bounding box center [910, 449] width 89 height 28
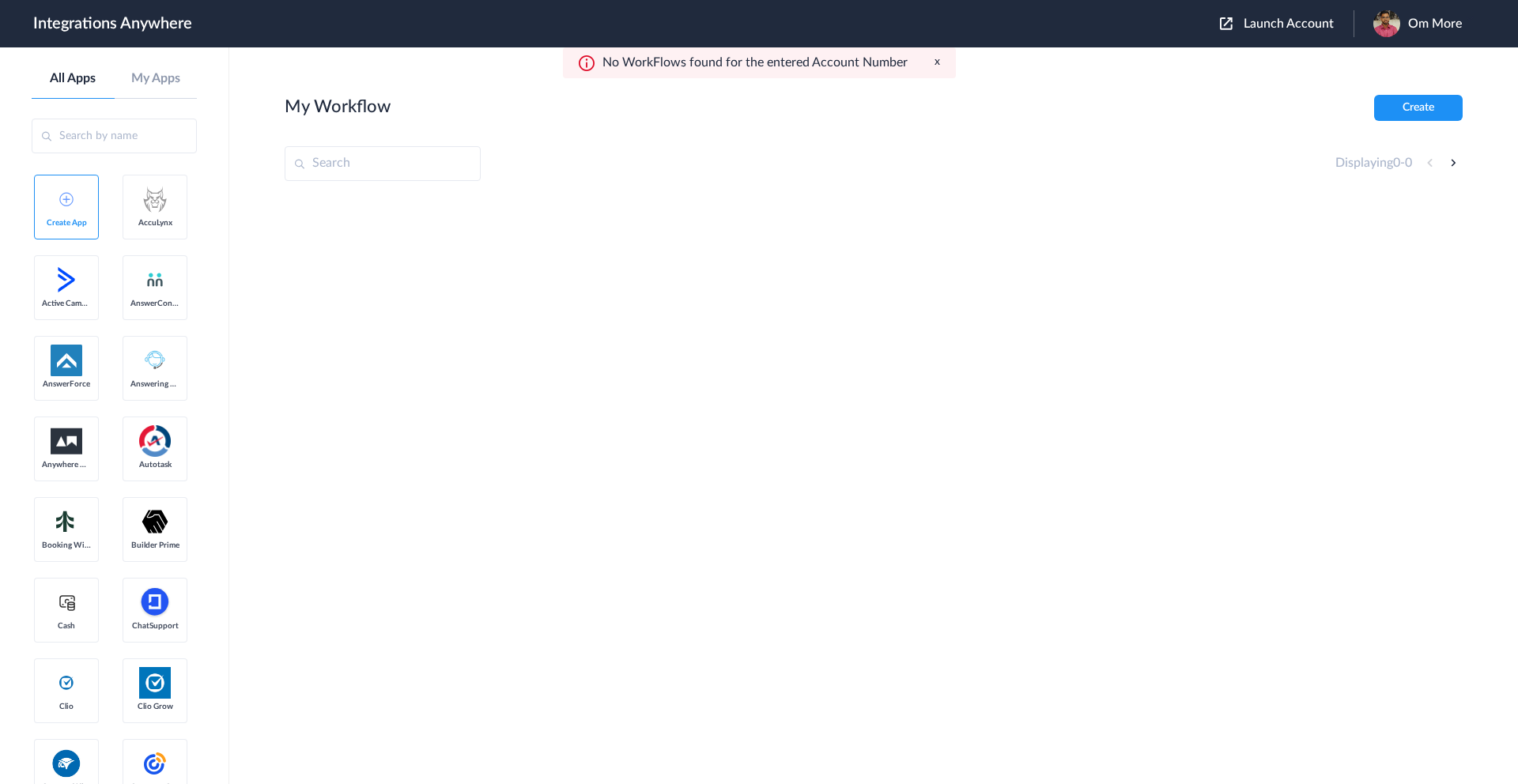
click at [936, 62] on button "x" at bounding box center [937, 61] width 5 height 14
click at [1407, 94] on main "My Workflow Create Displaying 0 - 0" at bounding box center [874, 415] width 1288 height 736
click at [1401, 121] on section "My Workflow Create Displaying 0 - 0" at bounding box center [874, 462] width 1178 height 736
click at [1432, 106] on button "Create" at bounding box center [1419, 107] width 89 height 26
